Goal: Task Accomplishment & Management: Manage account settings

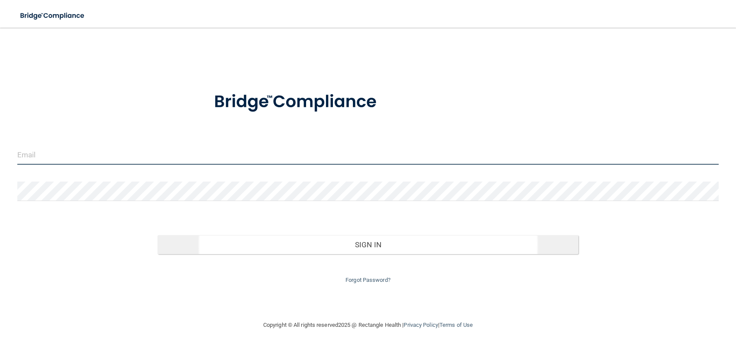
type input "[EMAIL_ADDRESS][DOMAIN_NAME]"
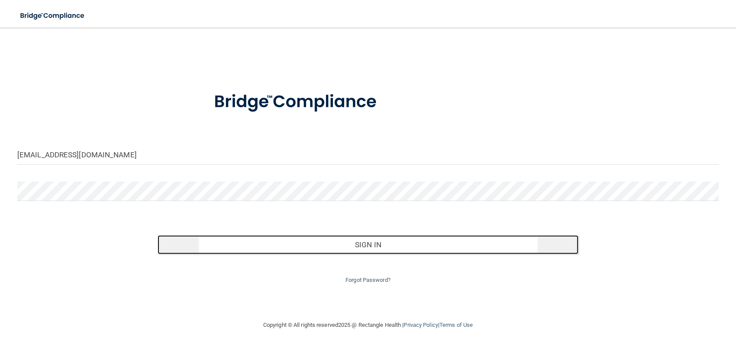
click at [369, 244] on button "Sign In" at bounding box center [368, 244] width 421 height 19
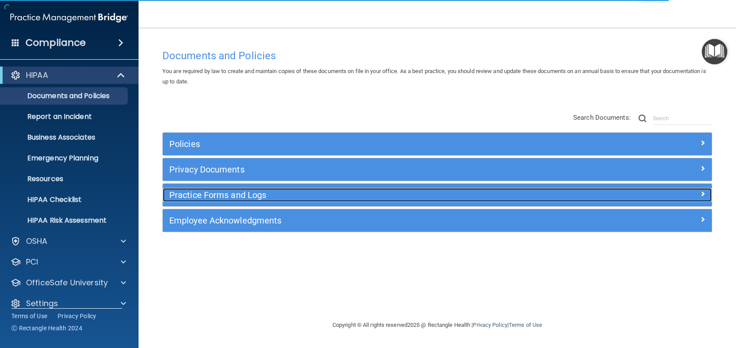
click at [219, 195] on h5 "Practice Forms and Logs" at bounding box center [368, 195] width 399 height 10
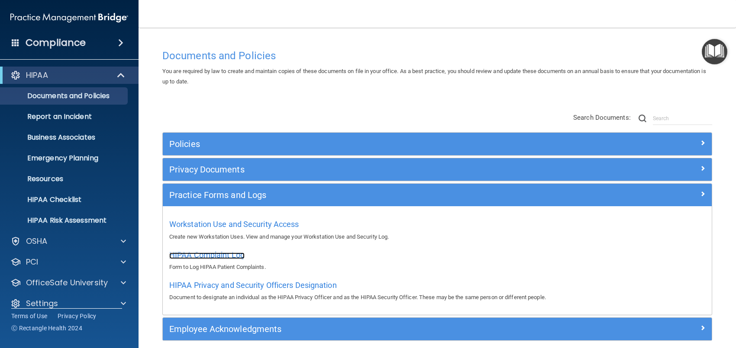
click at [213, 253] on span "HIPAA Complaint Log" at bounding box center [206, 255] width 75 height 9
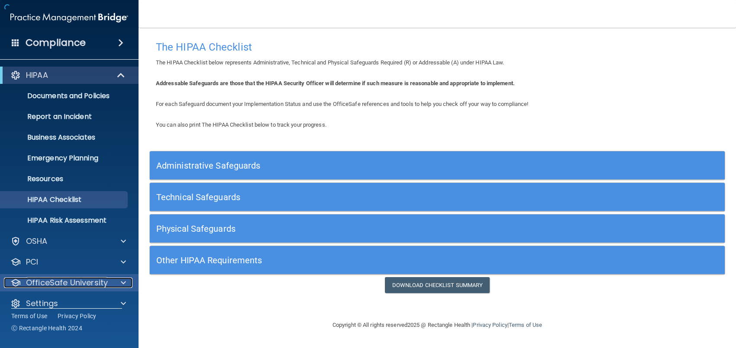
click at [48, 281] on p "OfficeSafe University" at bounding box center [67, 283] width 82 height 10
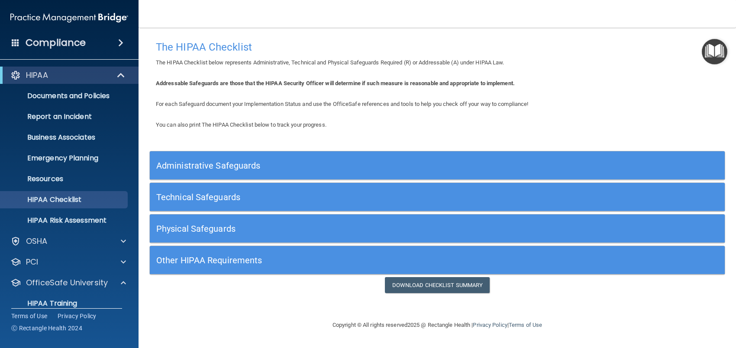
click at [209, 258] on h5 "Other HIPAA Requirements" at bounding box center [365, 261] width 418 height 10
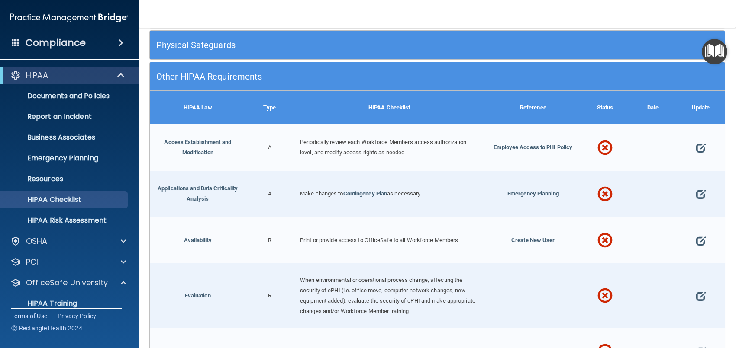
scroll to position [216, 0]
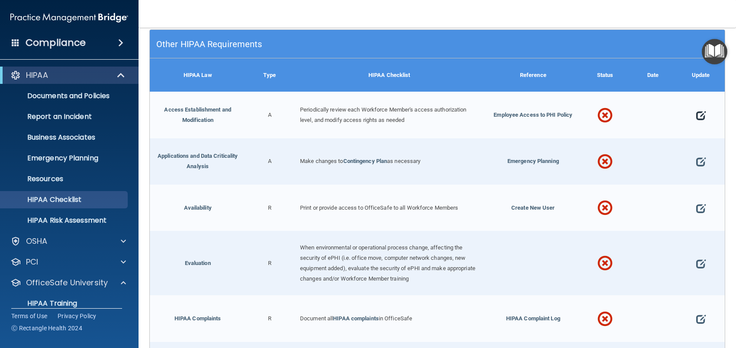
click at [696, 115] on span at bounding box center [701, 115] width 10 height 23
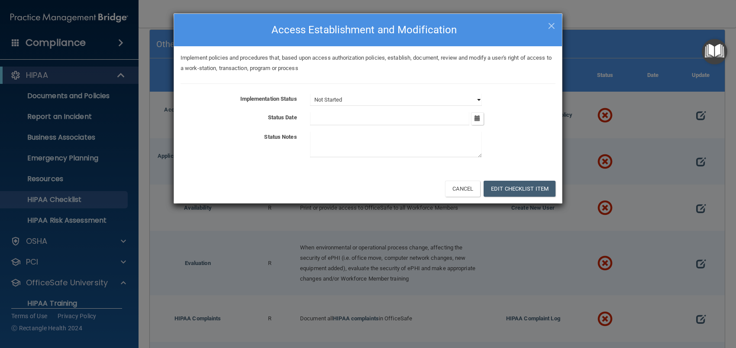
click at [480, 100] on select "Not Started In Progress Completed" at bounding box center [396, 100] width 172 height 12
click at [525, 92] on div "Implement policies and procedures that, based upon access authorization policie…" at bounding box center [368, 110] width 388 height 128
click at [505, 187] on button "Edit Checklist Item" at bounding box center [519, 189] width 72 height 16
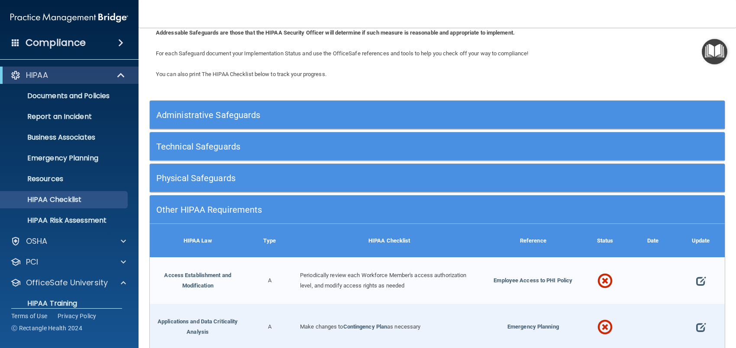
scroll to position [0, 0]
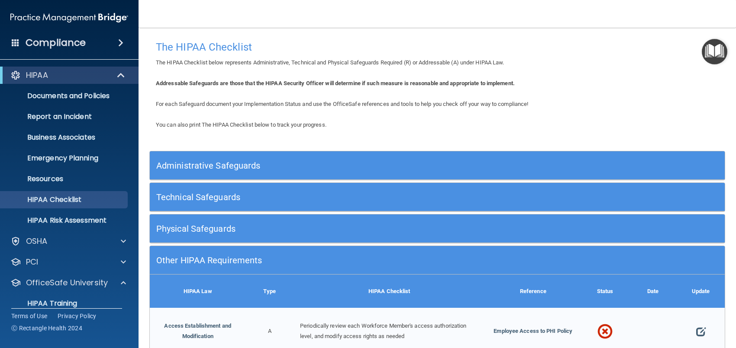
click at [199, 161] on h5 "Administrative Safeguards" at bounding box center [365, 166] width 418 height 10
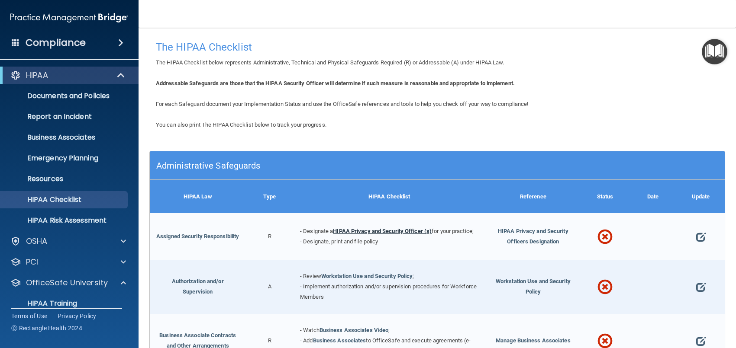
click at [380, 231] on link "HIPAA Privacy and Security Officer (s)" at bounding box center [382, 231] width 99 height 6
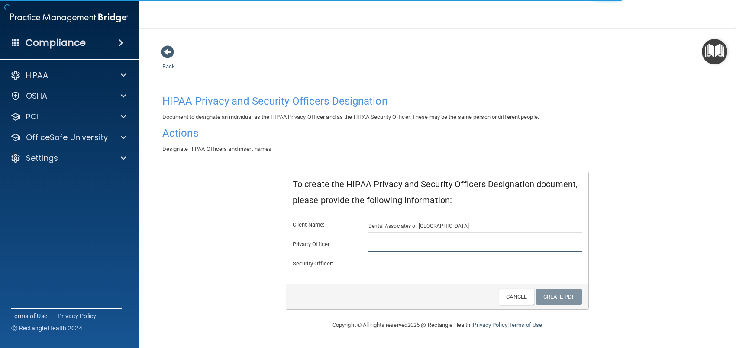
click at [384, 245] on input "text" at bounding box center [475, 245] width 214 height 13
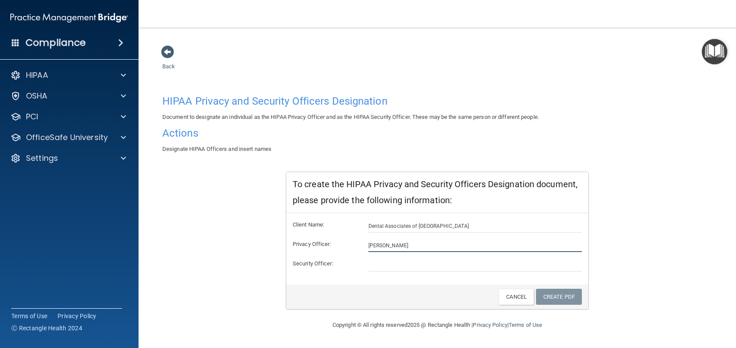
type input "[PERSON_NAME]"
click at [393, 266] on input "text" at bounding box center [475, 265] width 214 height 13
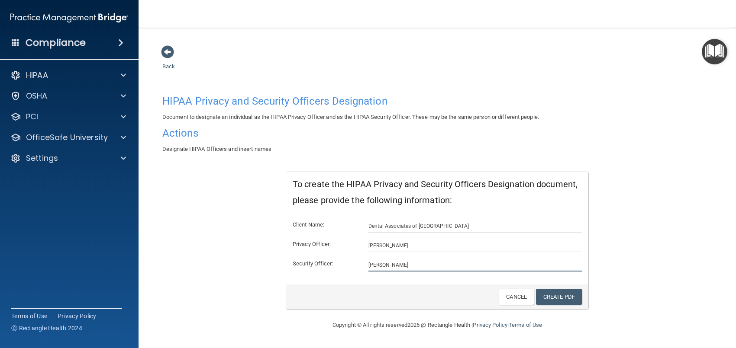
type input "[PERSON_NAME]"
click at [483, 280] on div "Client Name: Dental Associates of Manchester Privacy Officer: Connie Behnken Se…" at bounding box center [437, 248] width 302 height 71
click at [555, 296] on link "Create PDF" at bounding box center [559, 297] width 46 height 16
click at [670, 233] on div "HIPAA Privacy and Security Officers Designation Document to designate an indivi…" at bounding box center [437, 200] width 550 height 219
click at [170, 55] on span at bounding box center [167, 51] width 13 height 13
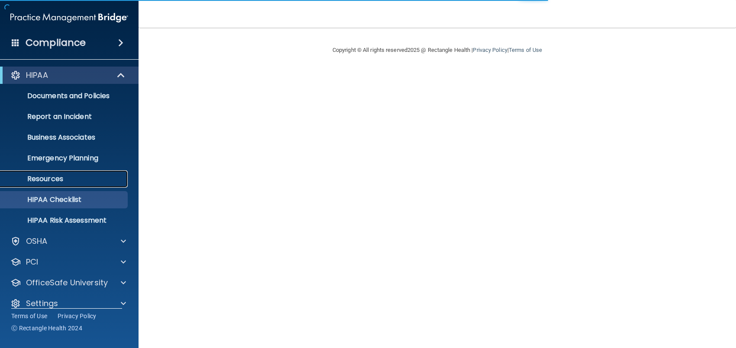
click at [53, 176] on p "Resources" at bounding box center [65, 179] width 118 height 9
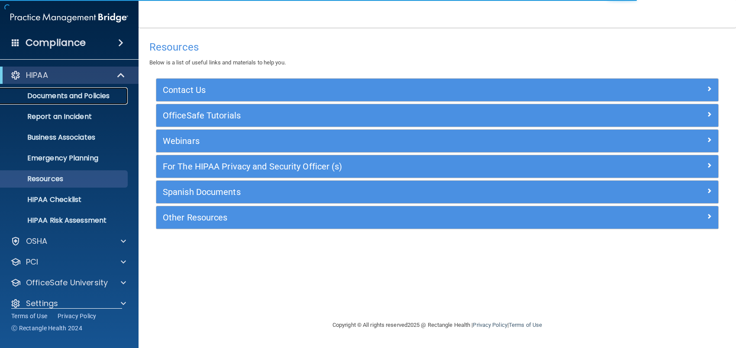
click at [56, 97] on p "Documents and Policies" at bounding box center [65, 96] width 118 height 9
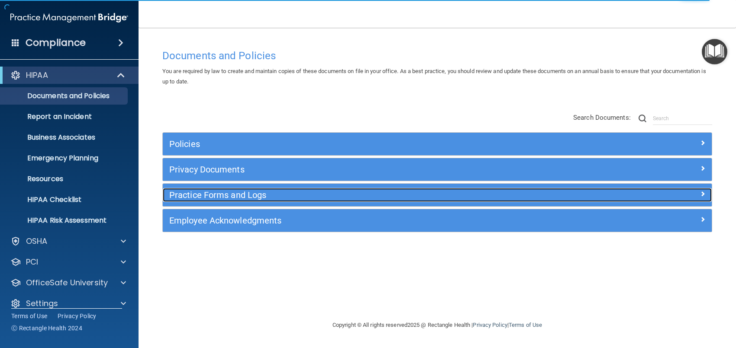
click at [229, 194] on h5 "Practice Forms and Logs" at bounding box center [368, 195] width 399 height 10
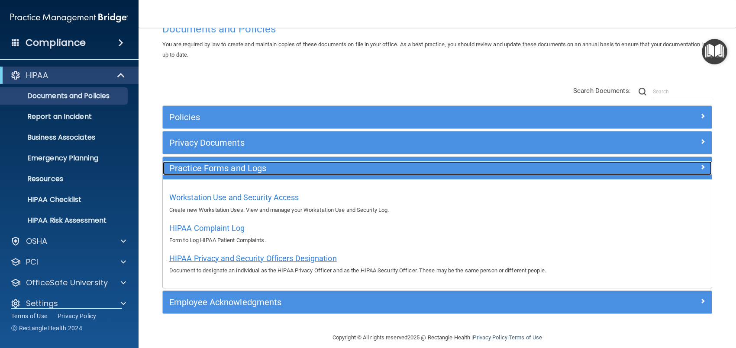
scroll to position [38, 0]
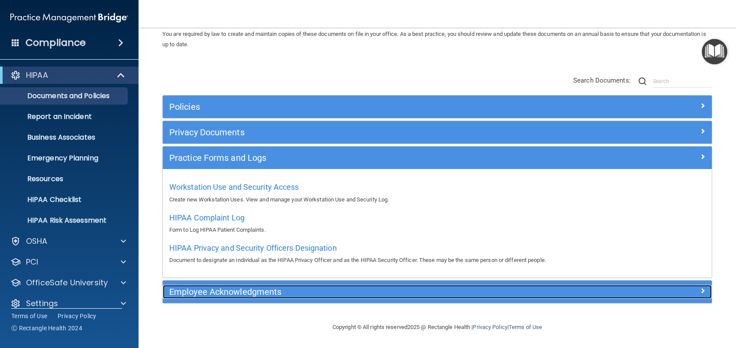
click at [221, 293] on h5 "Employee Acknowledgments" at bounding box center [368, 292] width 399 height 10
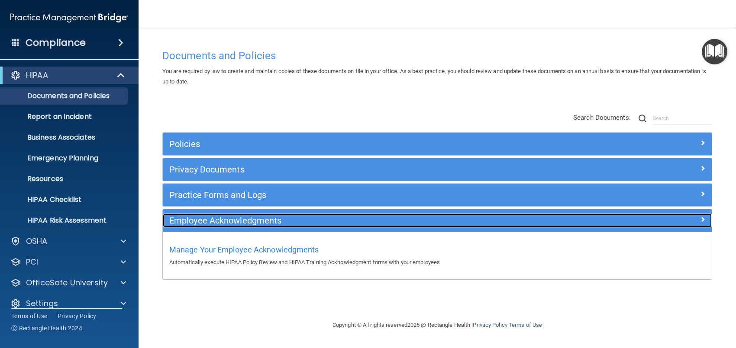
scroll to position [0, 0]
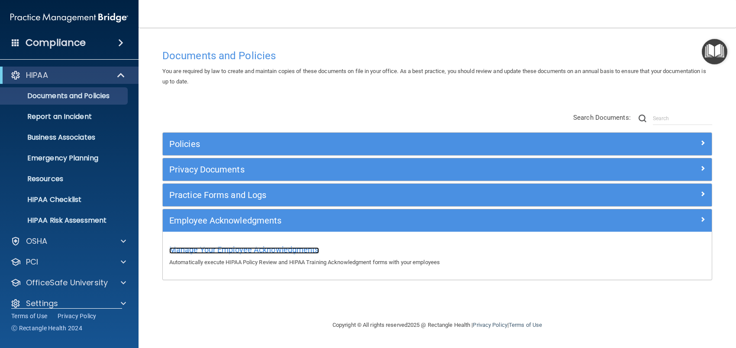
click at [227, 249] on span "Manage Your Employee Acknowledgments" at bounding box center [244, 249] width 150 height 9
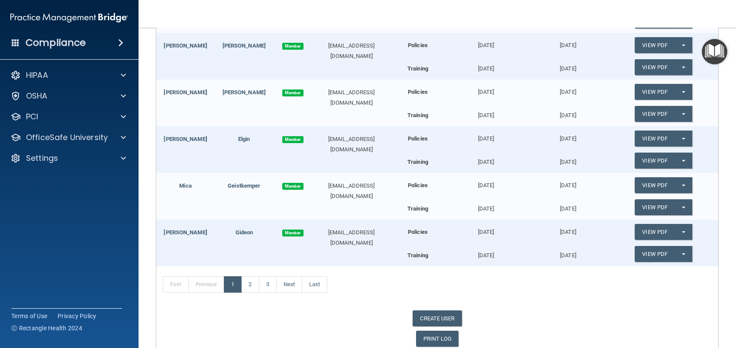
scroll to position [323, 0]
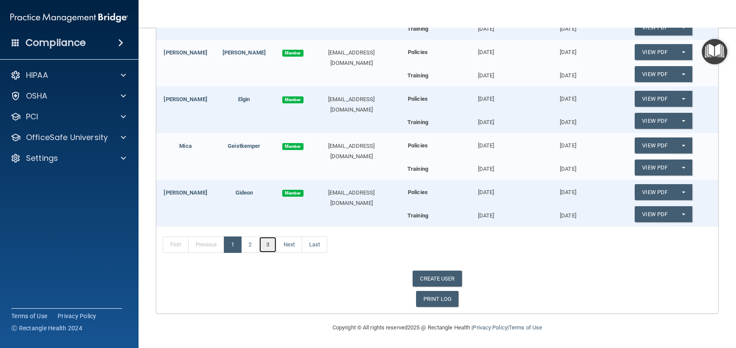
click at [270, 245] on link "3" at bounding box center [268, 245] width 18 height 16
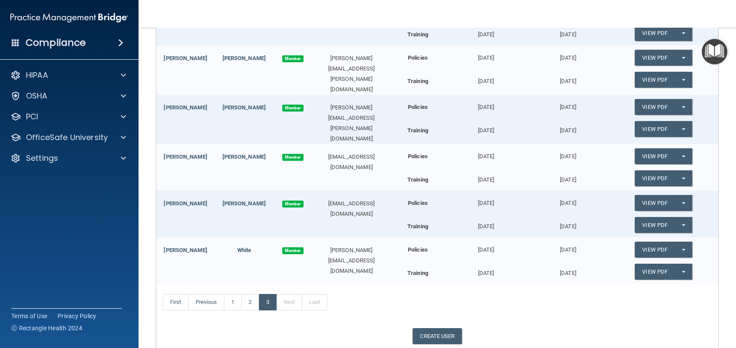
scroll to position [222, 0]
click at [250, 299] on link "2" at bounding box center [250, 302] width 18 height 16
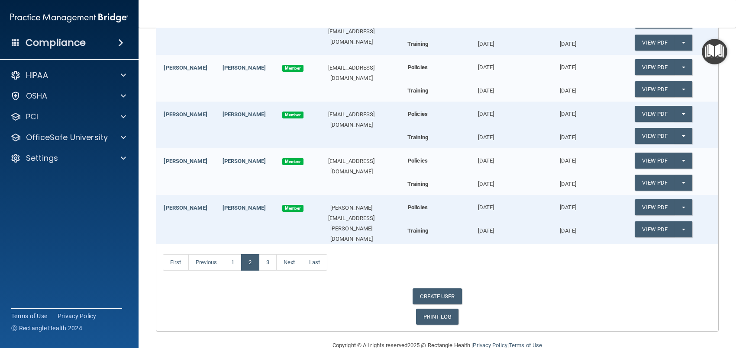
scroll to position [417, 0]
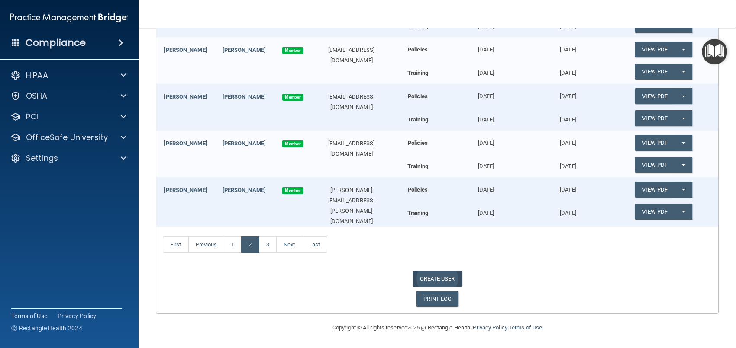
click at [440, 274] on link "CREATE USER" at bounding box center [436, 279] width 49 height 16
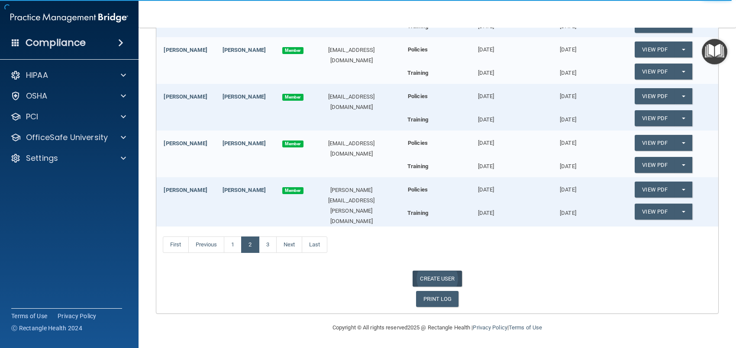
select select "practice_admin"
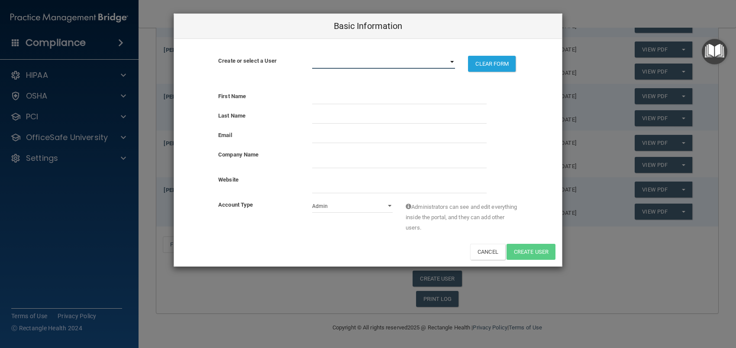
click at [451, 64] on select "[PERSON_NAME][EMAIL_ADDRESS][PERSON_NAME][DOMAIN_NAME] [EMAIL_ADDRESS][DOMAIN_N…" at bounding box center [383, 62] width 143 height 13
click at [511, 113] on div "Last Name" at bounding box center [368, 117] width 388 height 13
click at [325, 54] on div "Create or select a User [PERSON_NAME][EMAIL_ADDRESS][PERSON_NAME][DOMAIN_NAME] …" at bounding box center [368, 62] width 388 height 46
click at [328, 58] on select "[PERSON_NAME][EMAIL_ADDRESS][PERSON_NAME][DOMAIN_NAME] [EMAIL_ADDRESS][DOMAIN_N…" at bounding box center [383, 62] width 143 height 13
drag, startPoint x: 366, startPoint y: 55, endPoint x: 433, endPoint y: 72, distance: 69.7
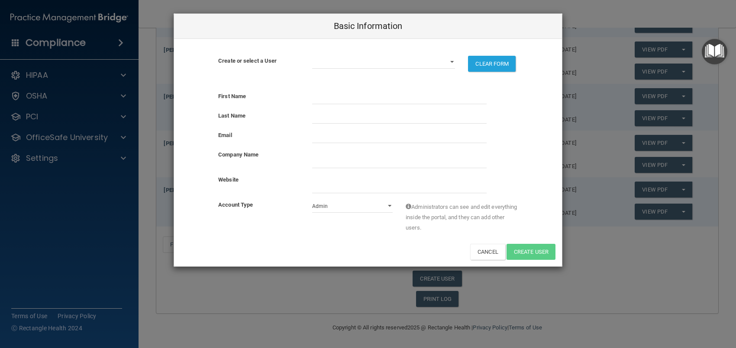
click at [372, 55] on div "Create or select a User [PERSON_NAME][EMAIL_ADDRESS][PERSON_NAME][DOMAIN_NAME] …" at bounding box center [368, 62] width 388 height 46
drag, startPoint x: 303, startPoint y: 91, endPoint x: 309, endPoint y: 90, distance: 6.5
click at [304, 90] on div "First Name Last Name Email Company Name Website Account Type Admin Member Admin…" at bounding box center [368, 176] width 388 height 182
click at [321, 100] on input "text" at bounding box center [399, 97] width 174 height 13
type input "Caitlin"
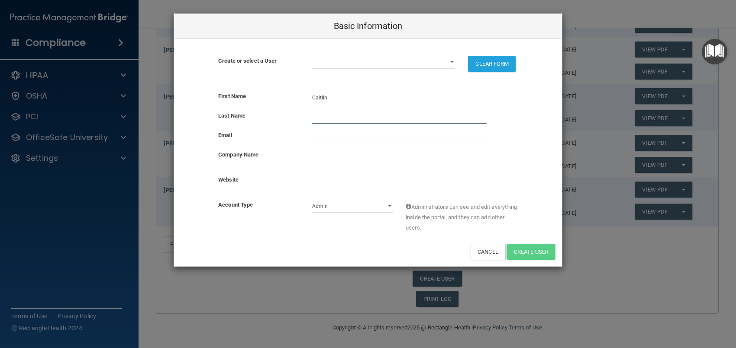
click at [330, 113] on input "text" at bounding box center [399, 117] width 174 height 13
type input "[PERSON_NAME]"
click at [331, 138] on input "email" at bounding box center [399, 136] width 174 height 13
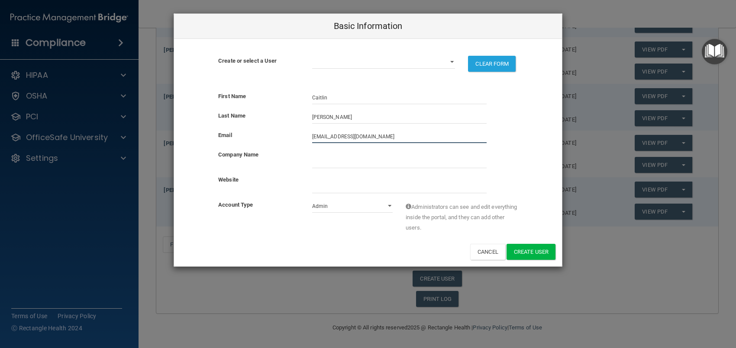
type input "[EMAIL_ADDRESS][DOMAIN_NAME]"
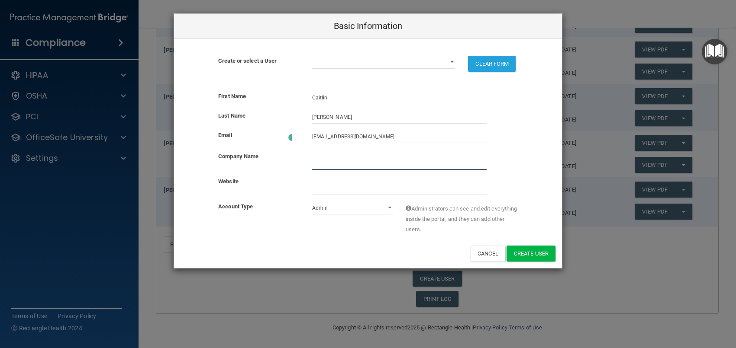
click at [329, 158] on input "company_name" at bounding box center [399, 163] width 174 height 13
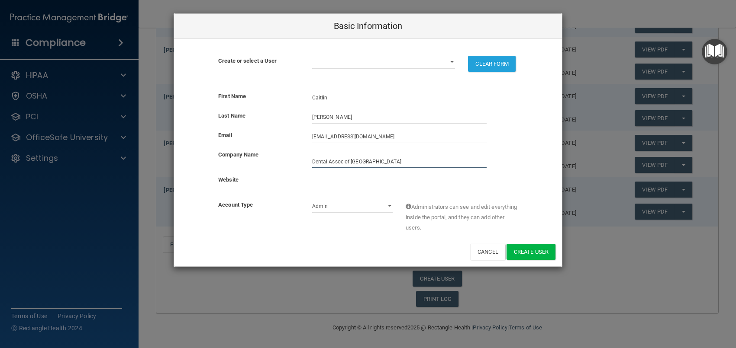
type input "Dental Assoc of [GEOGRAPHIC_DATA]"
click at [318, 184] on input "website" at bounding box center [399, 186] width 174 height 13
type input "i"
type input "[DOMAIN_NAME]"
click at [390, 206] on select "Admin Member" at bounding box center [352, 206] width 81 height 13
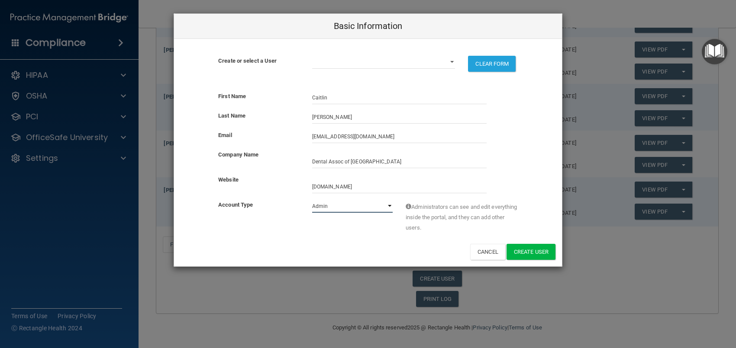
select select "practice_member"
click at [312, 200] on select "Admin Member" at bounding box center [352, 206] width 81 height 13
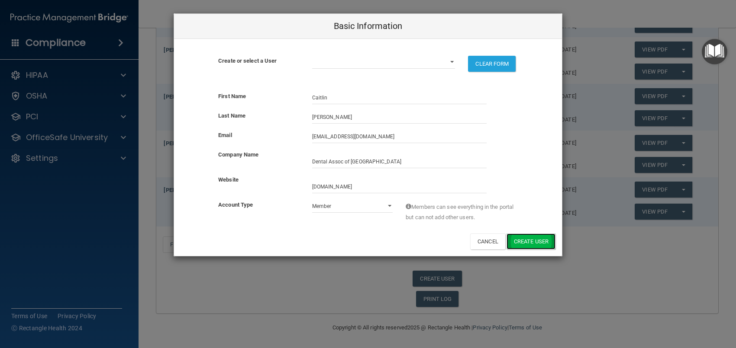
click at [535, 243] on button "Create User" at bounding box center [530, 242] width 49 height 16
click at [451, 63] on select "[PERSON_NAME][EMAIL_ADDRESS][PERSON_NAME][DOMAIN_NAME] [EMAIL_ADDRESS][DOMAIN_N…" at bounding box center [383, 62] width 143 height 13
click at [560, 299] on div "Basic Information Create or select a User [PERSON_NAME][EMAIL_ADDRESS][PERSON_N…" at bounding box center [368, 174] width 736 height 348
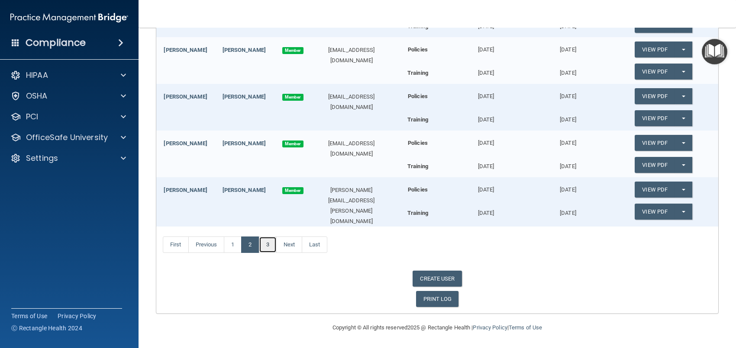
drag, startPoint x: 270, startPoint y: 245, endPoint x: 274, endPoint y: 244, distance: 4.5
click at [270, 244] on link "3" at bounding box center [268, 245] width 18 height 16
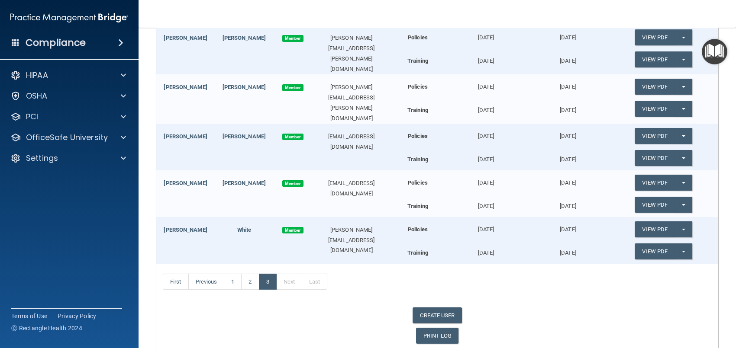
scroll to position [323, 0]
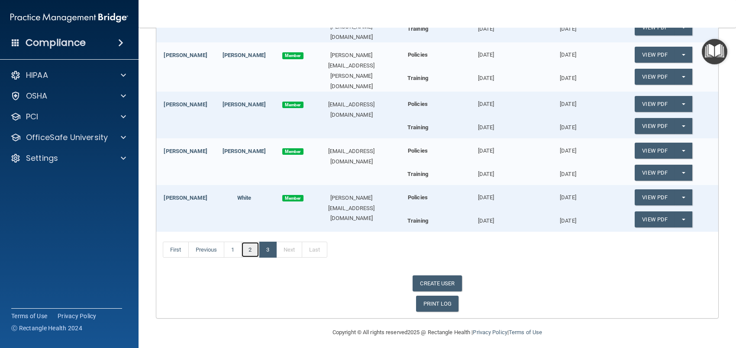
click at [251, 242] on link "2" at bounding box center [250, 250] width 18 height 16
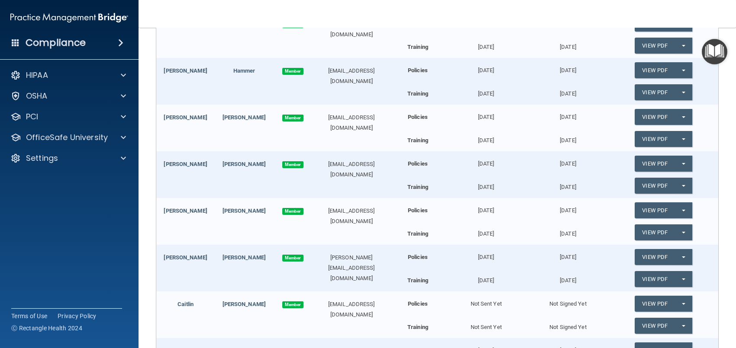
scroll to position [216, 0]
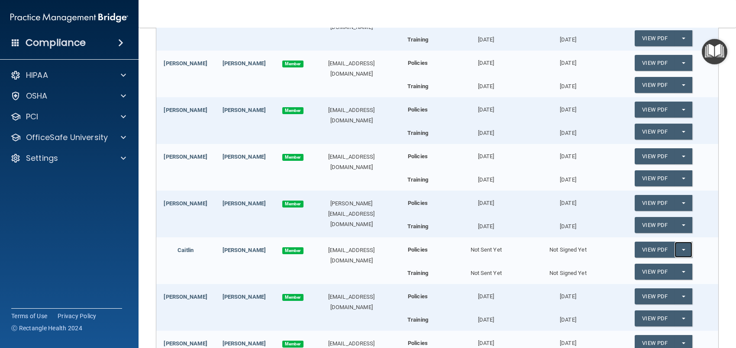
click at [682, 251] on span "button" at bounding box center [683, 250] width 3 height 2
click at [656, 271] on link "Send Acknowledgment" at bounding box center [671, 267] width 75 height 13
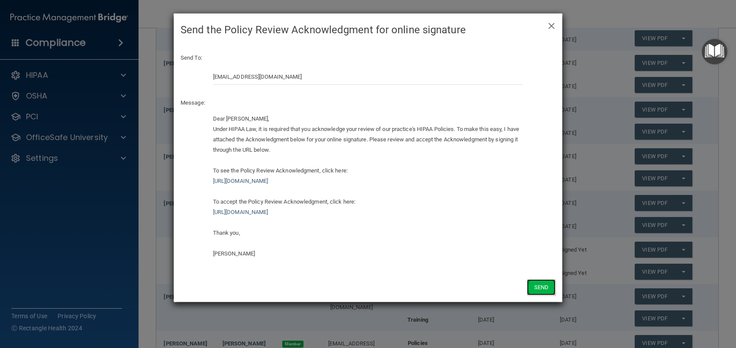
click at [540, 287] on button "Send" at bounding box center [541, 288] width 29 height 16
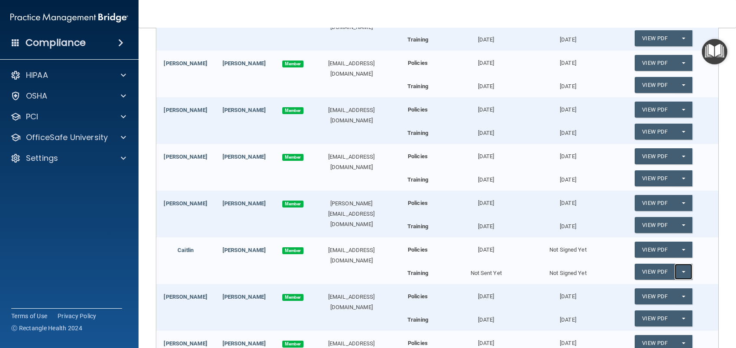
click at [682, 273] on span "button" at bounding box center [683, 272] width 3 height 2
click at [665, 291] on link "Send Acknowledgment PDF" at bounding box center [677, 289] width 87 height 13
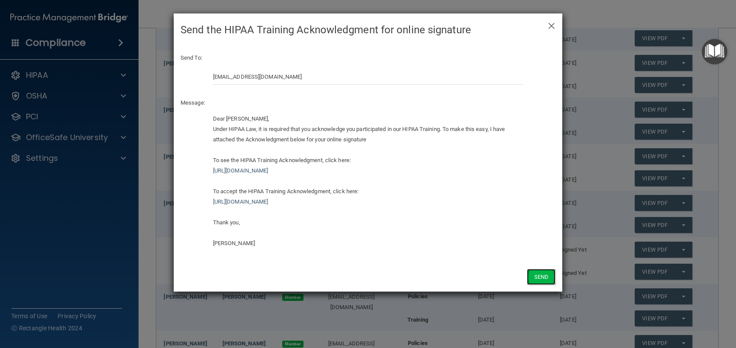
click at [540, 273] on button "Send" at bounding box center [541, 277] width 29 height 16
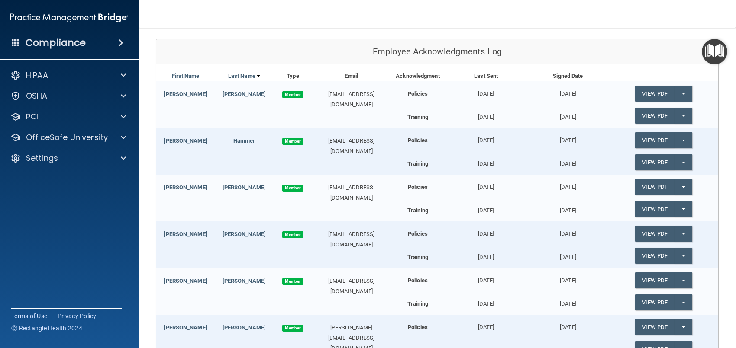
scroll to position [38, 0]
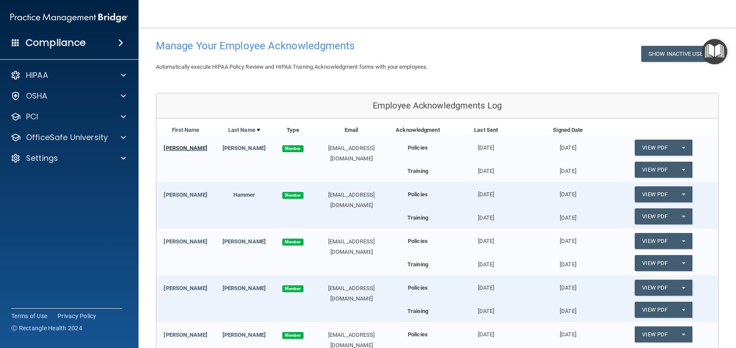
click at [182, 148] on link "[PERSON_NAME]" at bounding box center [185, 148] width 43 height 6
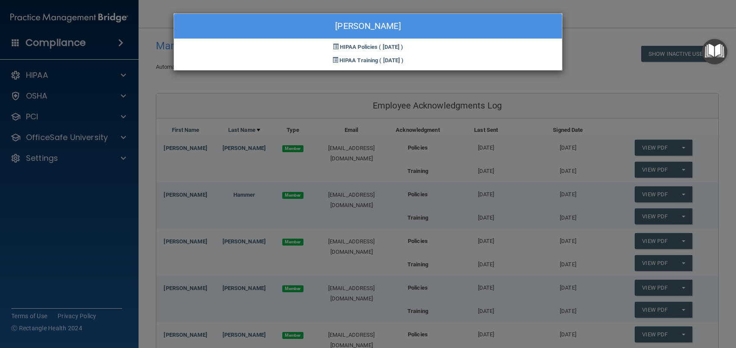
click at [167, 71] on div "[PERSON_NAME] HIPAA Policies ( [DATE] ) HIPAA Training ( [DATE] )" at bounding box center [368, 174] width 736 height 348
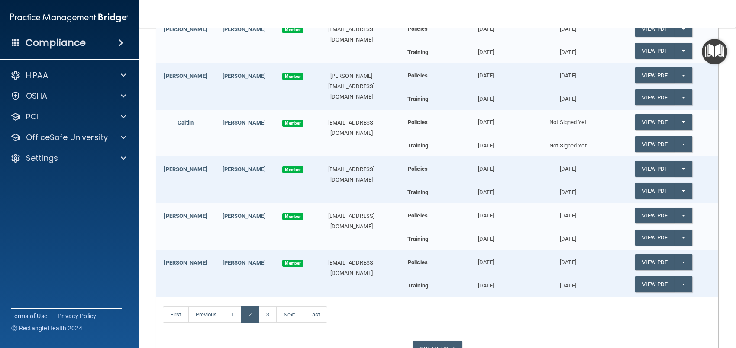
scroll to position [363, 0]
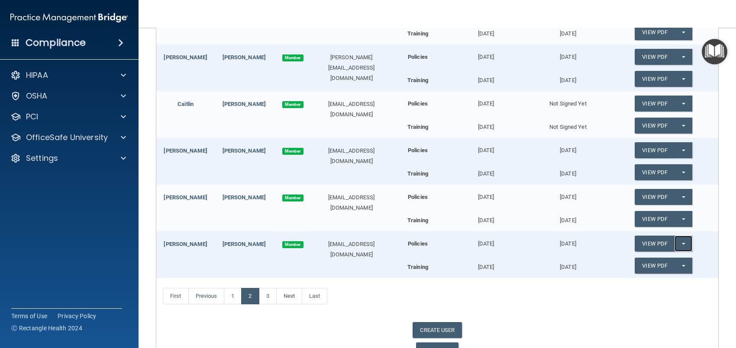
click at [676, 249] on button "Split button!" at bounding box center [683, 244] width 18 height 16
click at [666, 263] on link "Update Acknowledgment" at bounding box center [674, 261] width 80 height 13
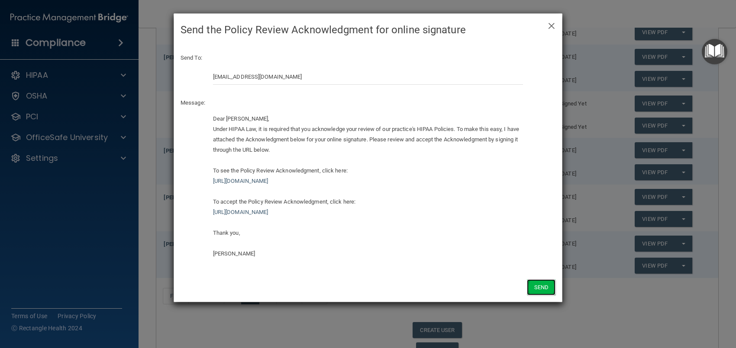
click at [543, 288] on button "Send" at bounding box center [541, 288] width 29 height 16
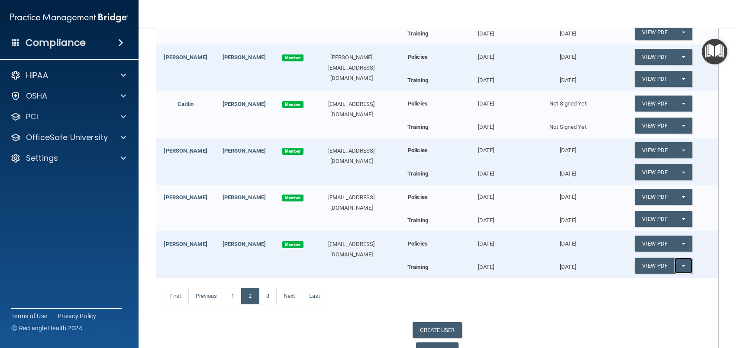
click at [676, 267] on button "Split button!" at bounding box center [683, 266] width 18 height 16
click at [669, 285] on link "Update Acknowledgment" at bounding box center [674, 283] width 80 height 13
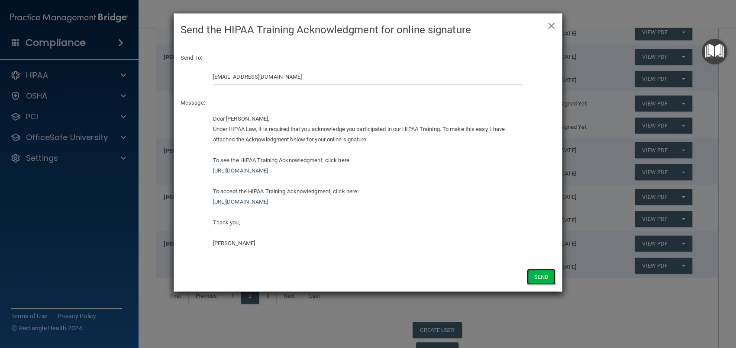
click at [544, 278] on button "Send" at bounding box center [541, 277] width 29 height 16
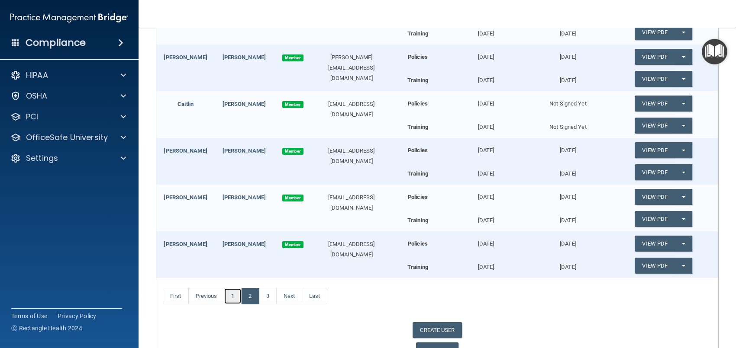
click at [233, 299] on link "1" at bounding box center [233, 296] width 18 height 16
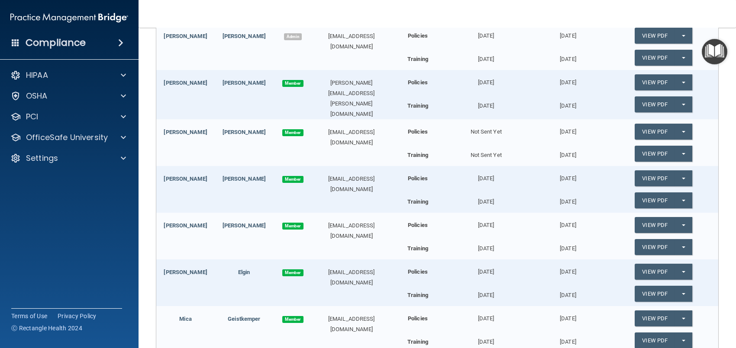
scroll to position [161, 0]
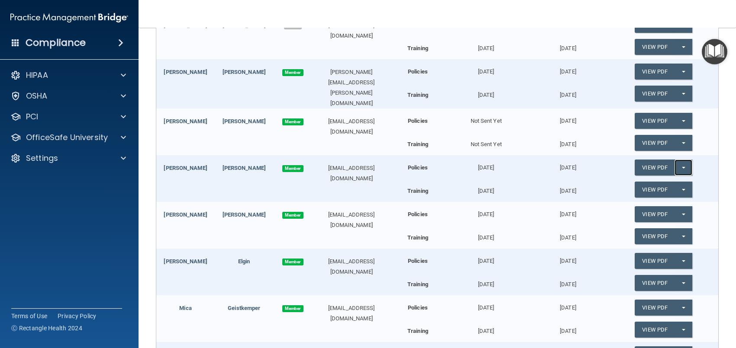
click at [679, 167] on button "Split button!" at bounding box center [683, 168] width 18 height 16
click at [677, 183] on link "Update Acknowledgment" at bounding box center [674, 185] width 80 height 13
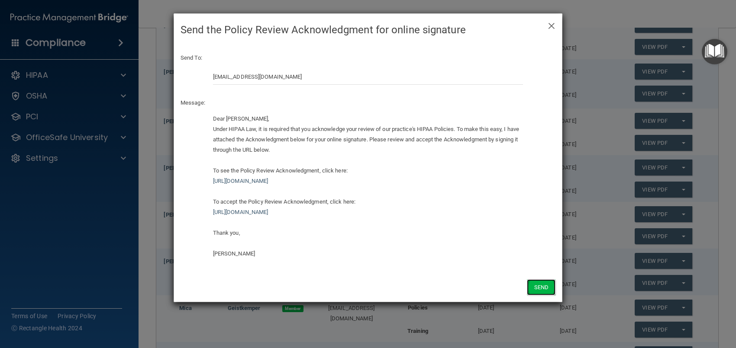
click at [540, 288] on button "Send" at bounding box center [541, 288] width 29 height 16
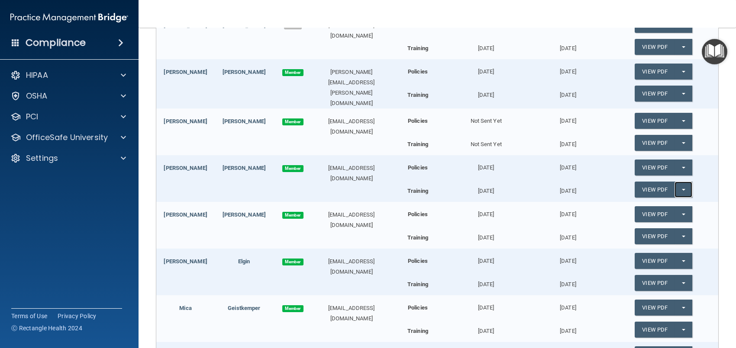
click at [679, 187] on button "Split button!" at bounding box center [683, 190] width 18 height 16
click at [669, 206] on link "Update Acknowledgment" at bounding box center [674, 207] width 80 height 13
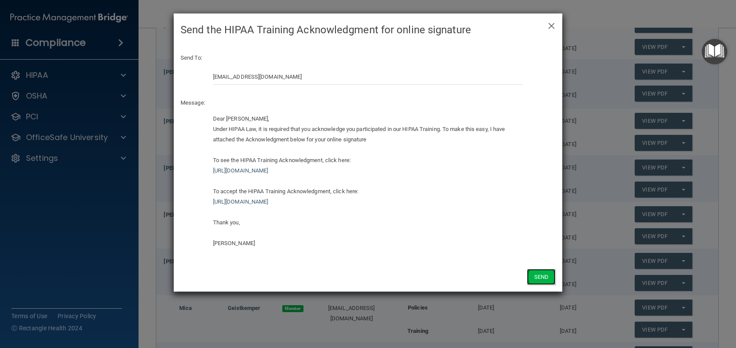
click at [540, 278] on button "Send" at bounding box center [541, 277] width 29 height 16
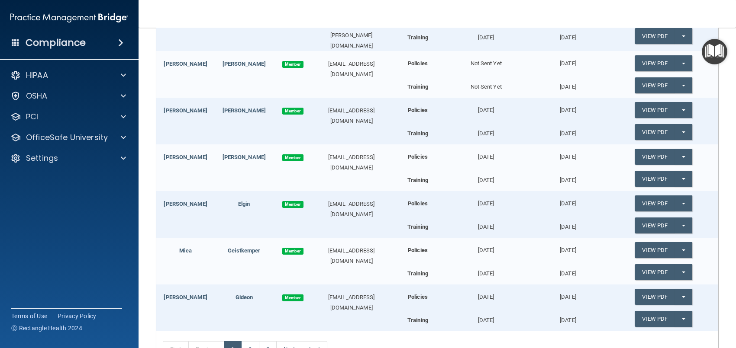
scroll to position [269, 0]
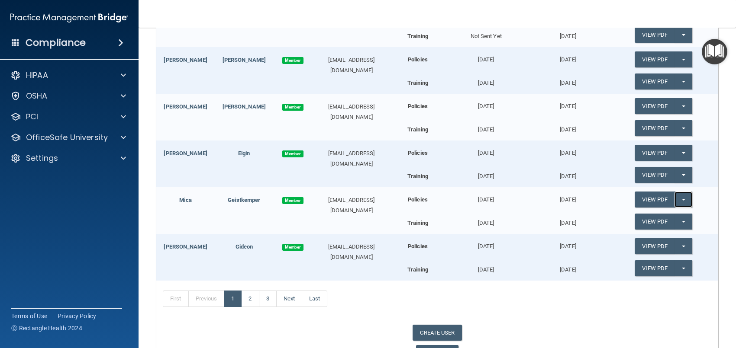
click at [677, 197] on button "Split button!" at bounding box center [683, 200] width 18 height 16
click at [643, 215] on link "Update Acknowledgment" at bounding box center [674, 217] width 80 height 13
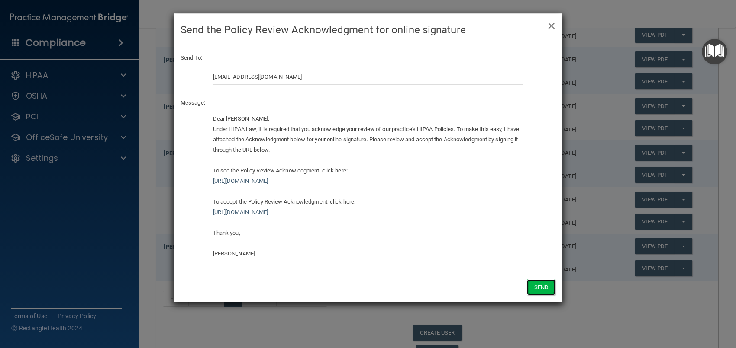
click at [541, 288] on button "Send" at bounding box center [541, 288] width 29 height 16
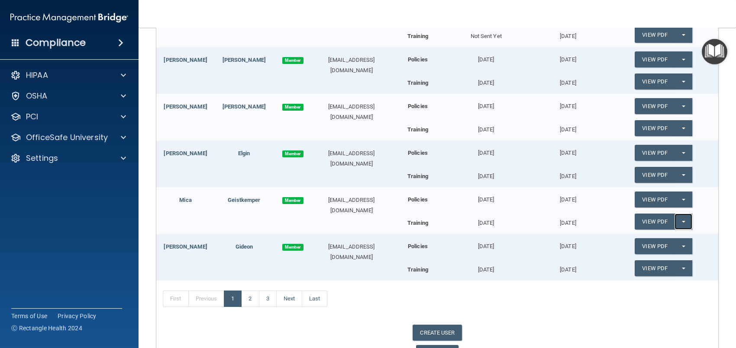
click at [676, 219] on button "Split button!" at bounding box center [683, 222] width 18 height 16
click at [671, 235] on link "Update Acknowledgment" at bounding box center [674, 239] width 80 height 13
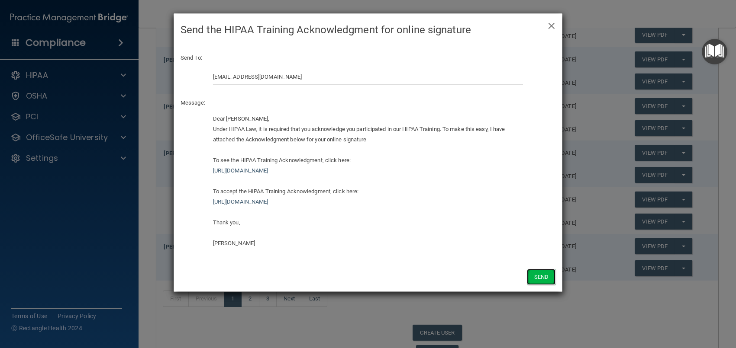
click at [537, 276] on button "Send" at bounding box center [541, 277] width 29 height 16
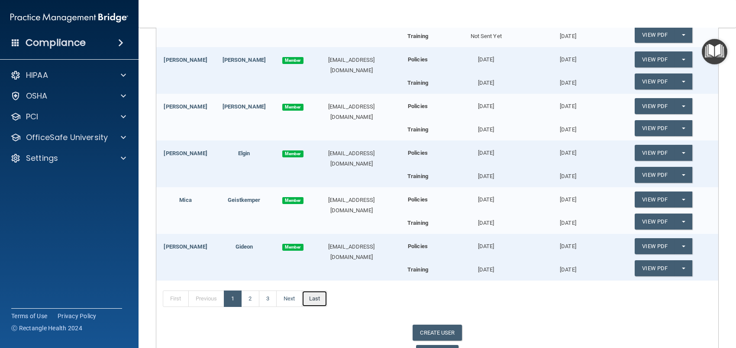
click at [323, 299] on link "Last" at bounding box center [315, 299] width 26 height 16
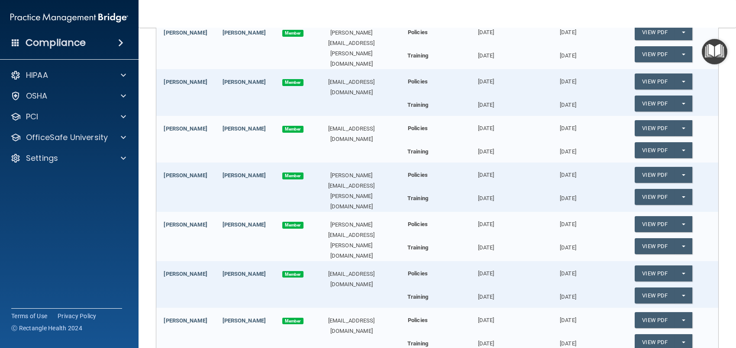
scroll to position [162, 0]
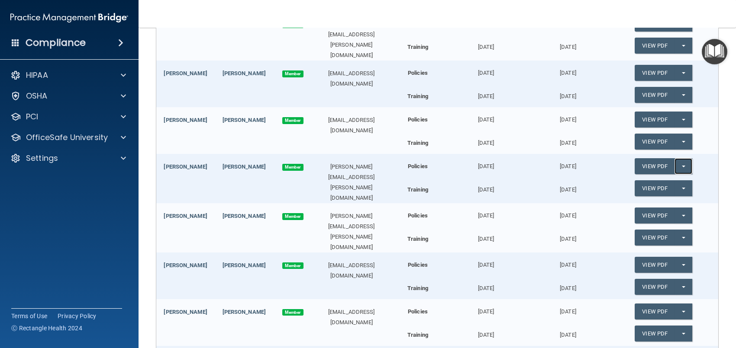
click at [675, 167] on button "Split button!" at bounding box center [683, 166] width 18 height 16
click at [663, 180] on link "Update Acknowledgment" at bounding box center [674, 183] width 80 height 13
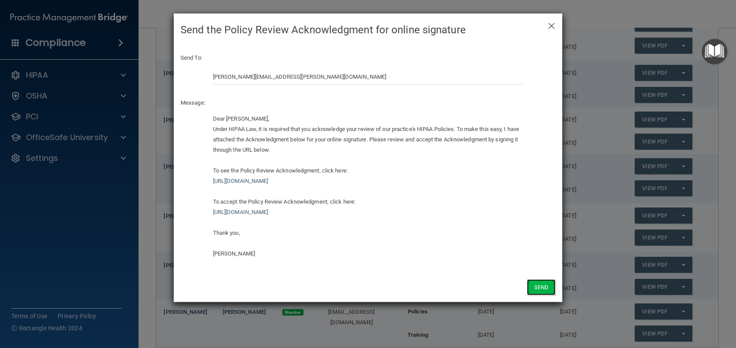
click at [538, 288] on button "Send" at bounding box center [541, 288] width 29 height 16
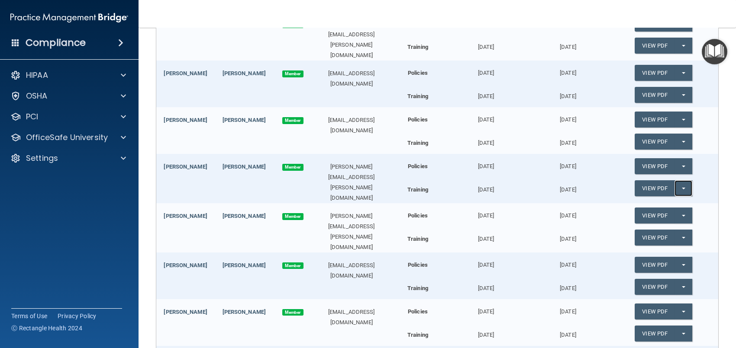
click at [682, 188] on span "button" at bounding box center [683, 189] width 3 height 2
click at [657, 202] on link "Update Acknowledgment" at bounding box center [674, 205] width 80 height 13
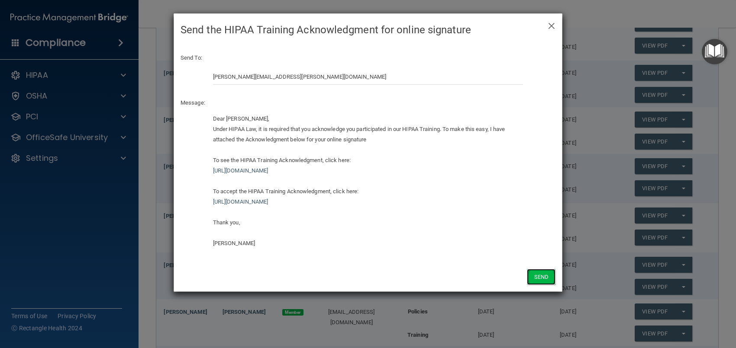
click at [537, 276] on button "Send" at bounding box center [541, 277] width 29 height 16
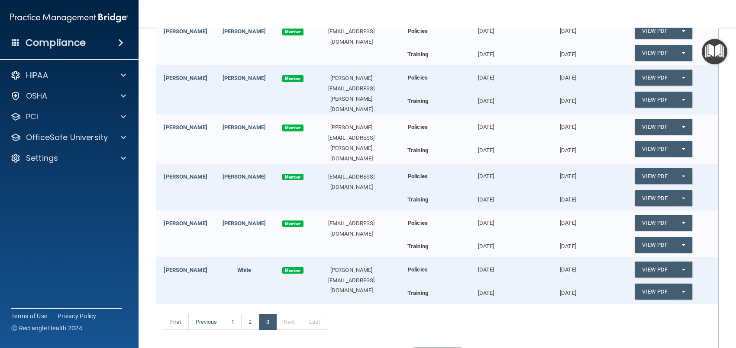
scroll to position [270, 0]
